Goal: Task Accomplishment & Management: Use online tool/utility

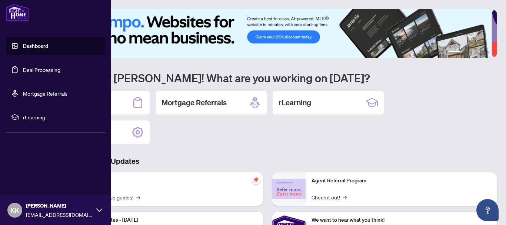
click at [23, 68] on link "Deal Processing" at bounding box center [41, 69] width 37 height 7
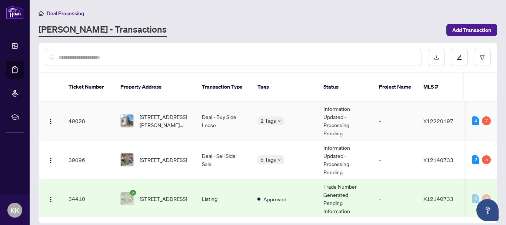
click at [227, 114] on td "Deal - Buy Side Lease" at bounding box center [224, 121] width 56 height 39
click at [227, 114] on main "Deal Processing RAHR - Transactions Add Transaction Ticket Number Property Addr…" at bounding box center [268, 112] width 476 height 225
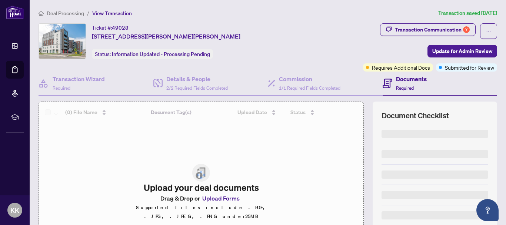
click at [305, 45] on div "Transaction Communication 7 Update for Admin Review Requires Additional Docs Su…" at bounding box center [400, 47] width 194 height 48
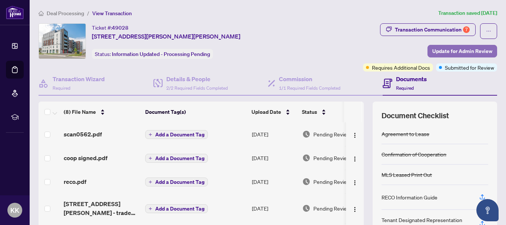
click at [454, 50] on span "Update for Admin Review" at bounding box center [462, 51] width 60 height 12
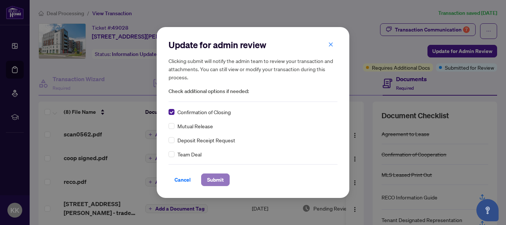
click at [221, 185] on span "Submit" at bounding box center [215, 180] width 17 height 12
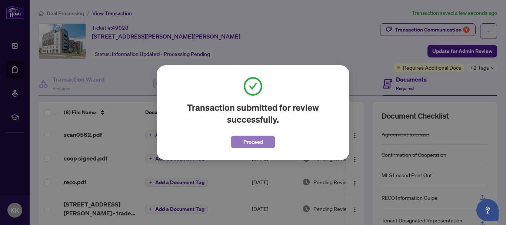
click at [253, 146] on span "Proceed" at bounding box center [253, 142] width 20 height 12
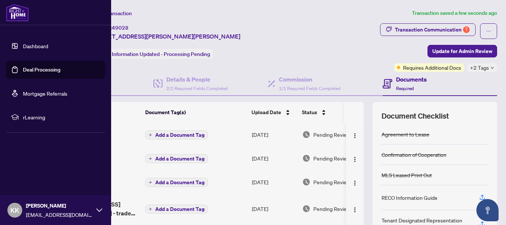
click at [44, 72] on link "Deal Processing" at bounding box center [41, 69] width 37 height 7
